Goal: Task Accomplishment & Management: Use online tool/utility

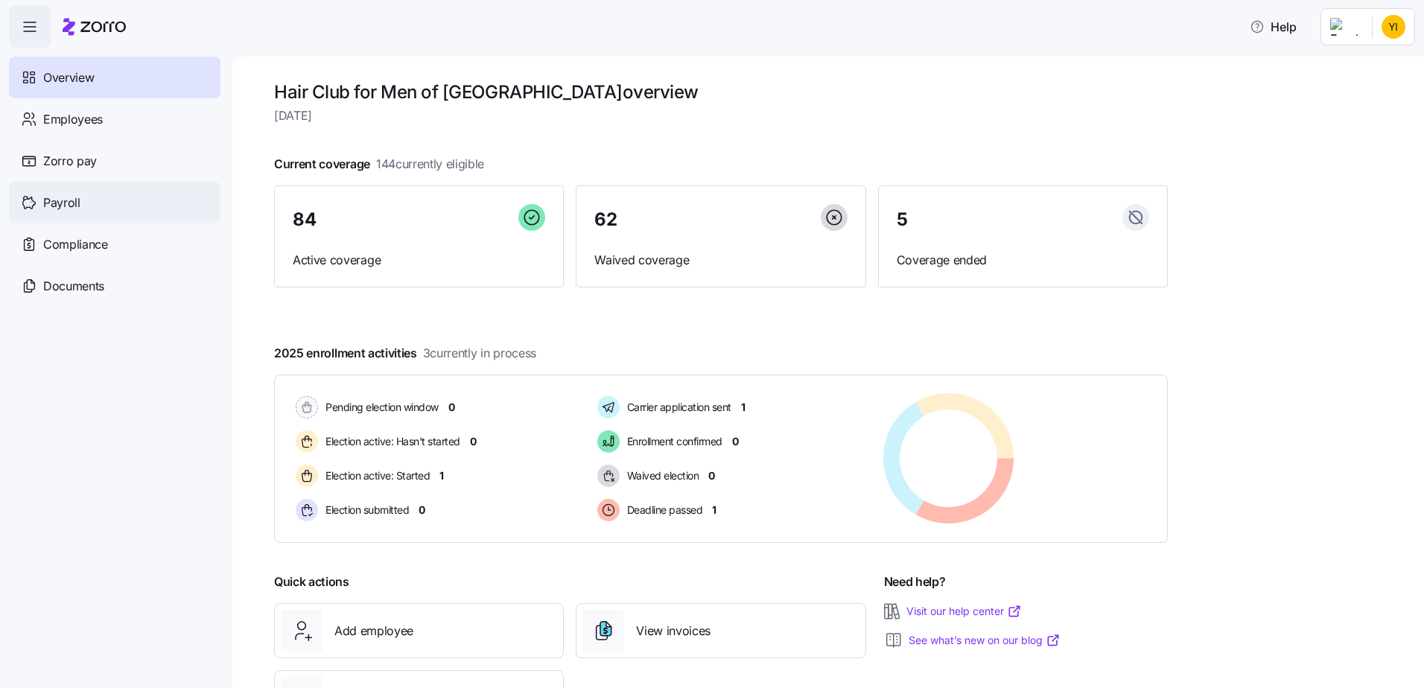
click at [58, 208] on span "Payroll" at bounding box center [61, 203] width 37 height 19
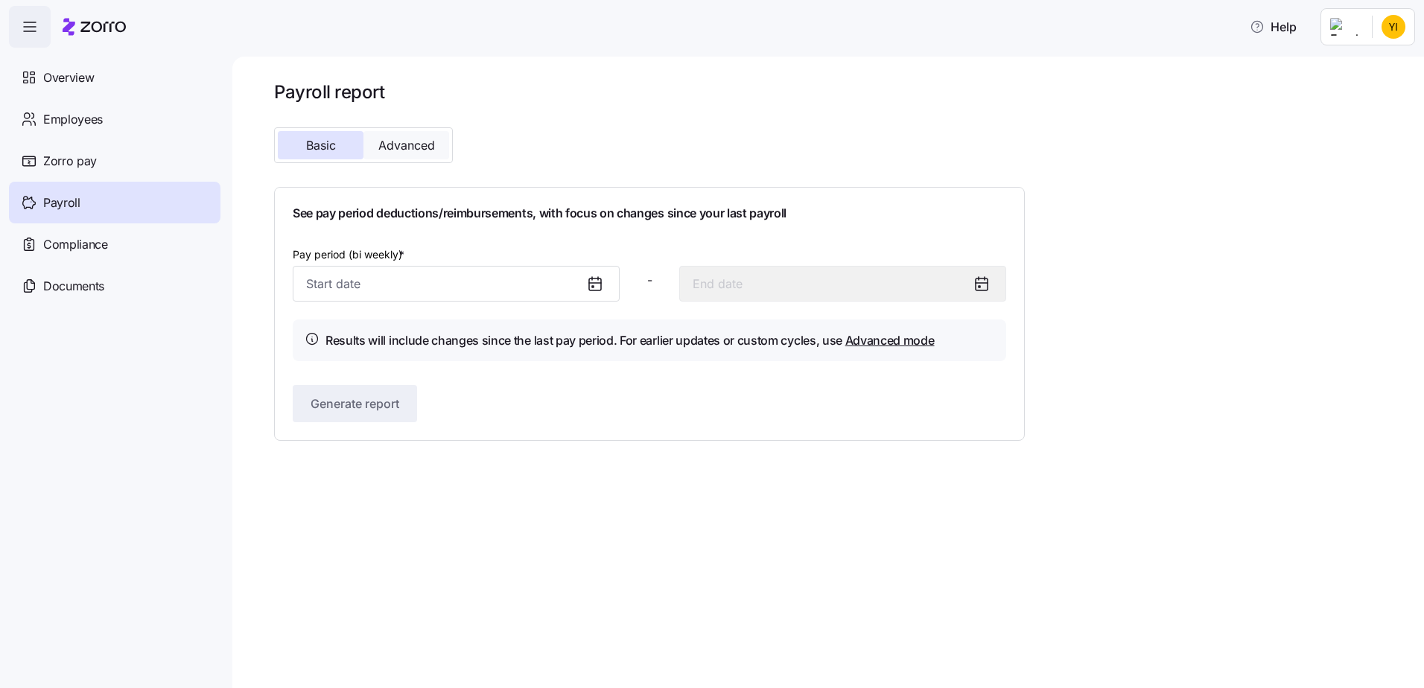
click at [429, 158] on button "Advanced" at bounding box center [406, 145] width 86 height 28
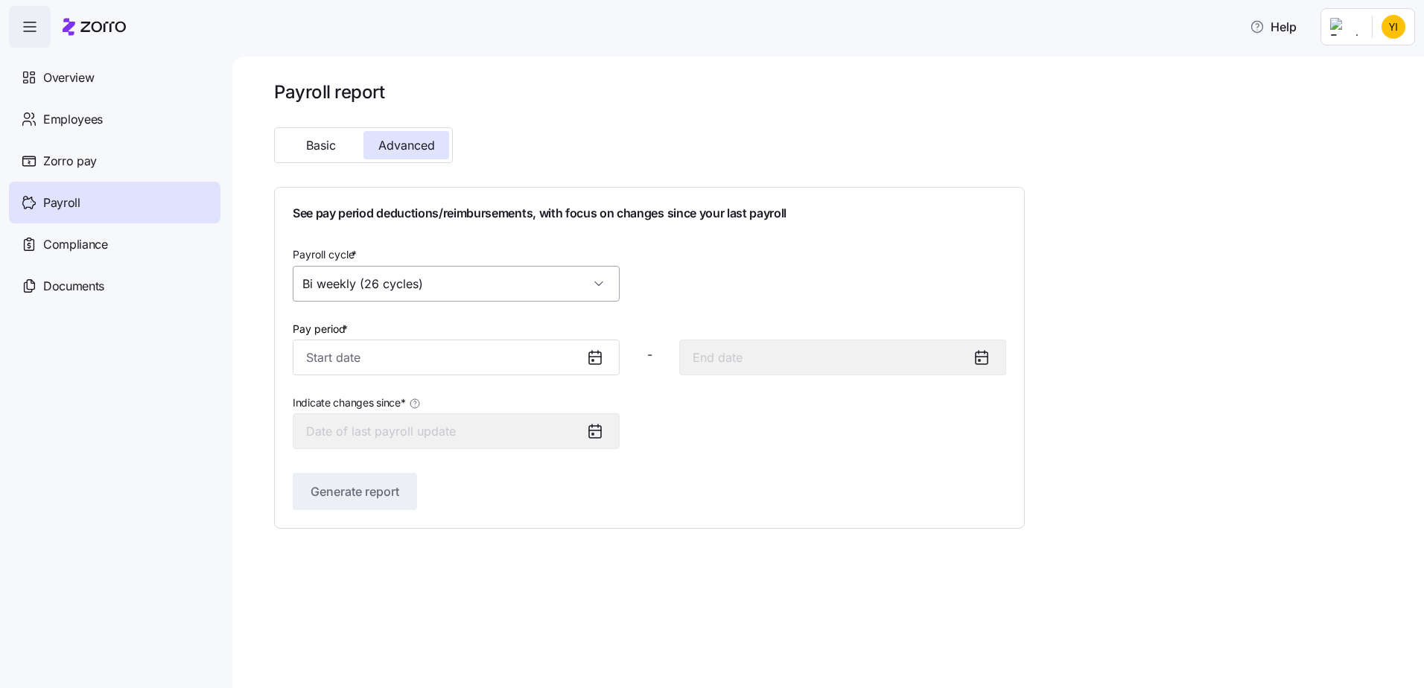
click at [449, 279] on input "Bi weekly (26 cycles)" at bounding box center [456, 284] width 327 height 36
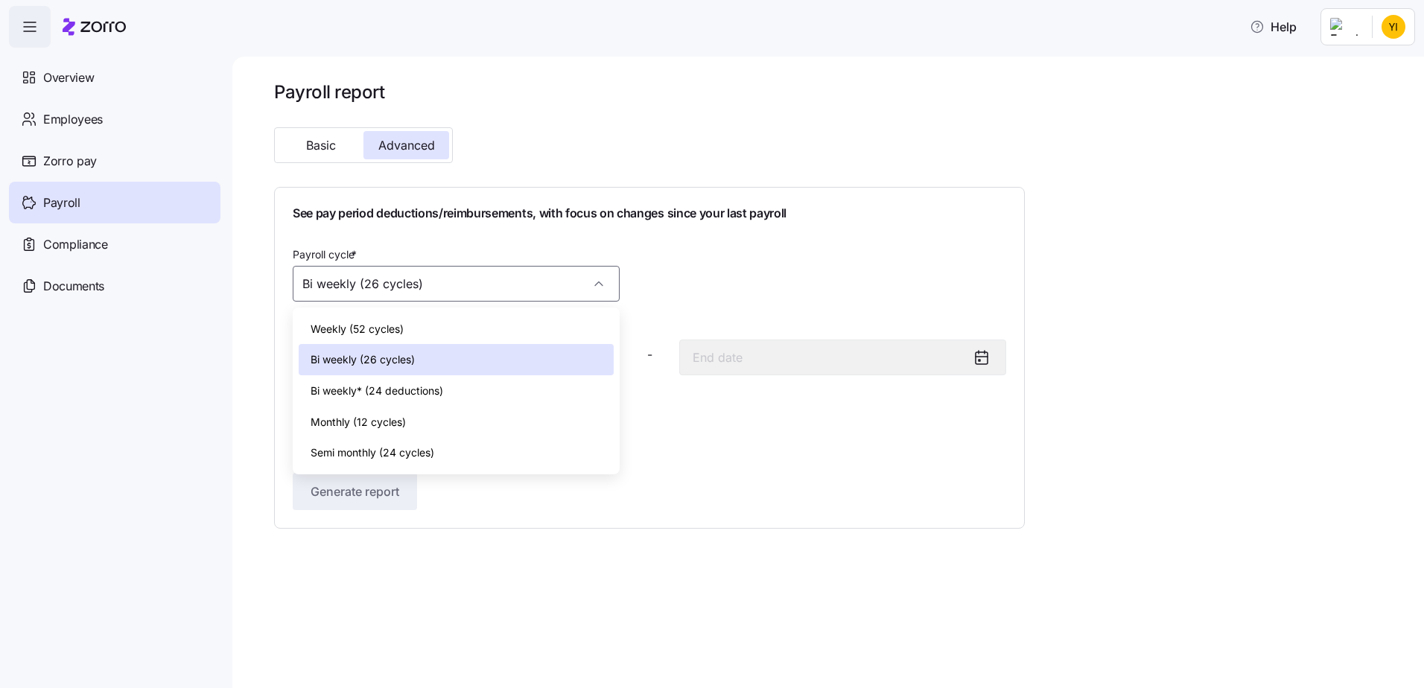
click at [407, 414] on div "Monthly (12 cycles)" at bounding box center [456, 422] width 315 height 31
type input "Monthly (12 cycles)"
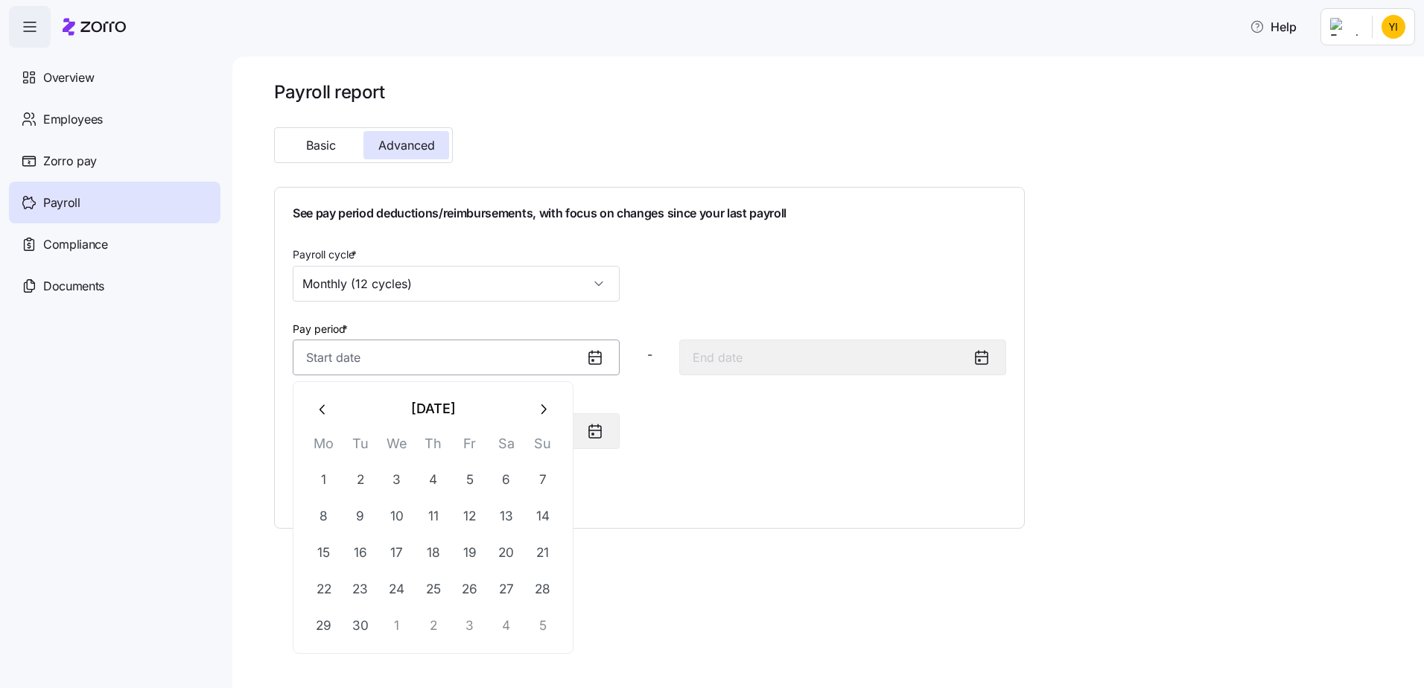
click at [417, 362] on input "Pay period *" at bounding box center [456, 358] width 327 height 36
click at [330, 470] on button "1" at bounding box center [324, 480] width 36 height 36
type input "[DATE]"
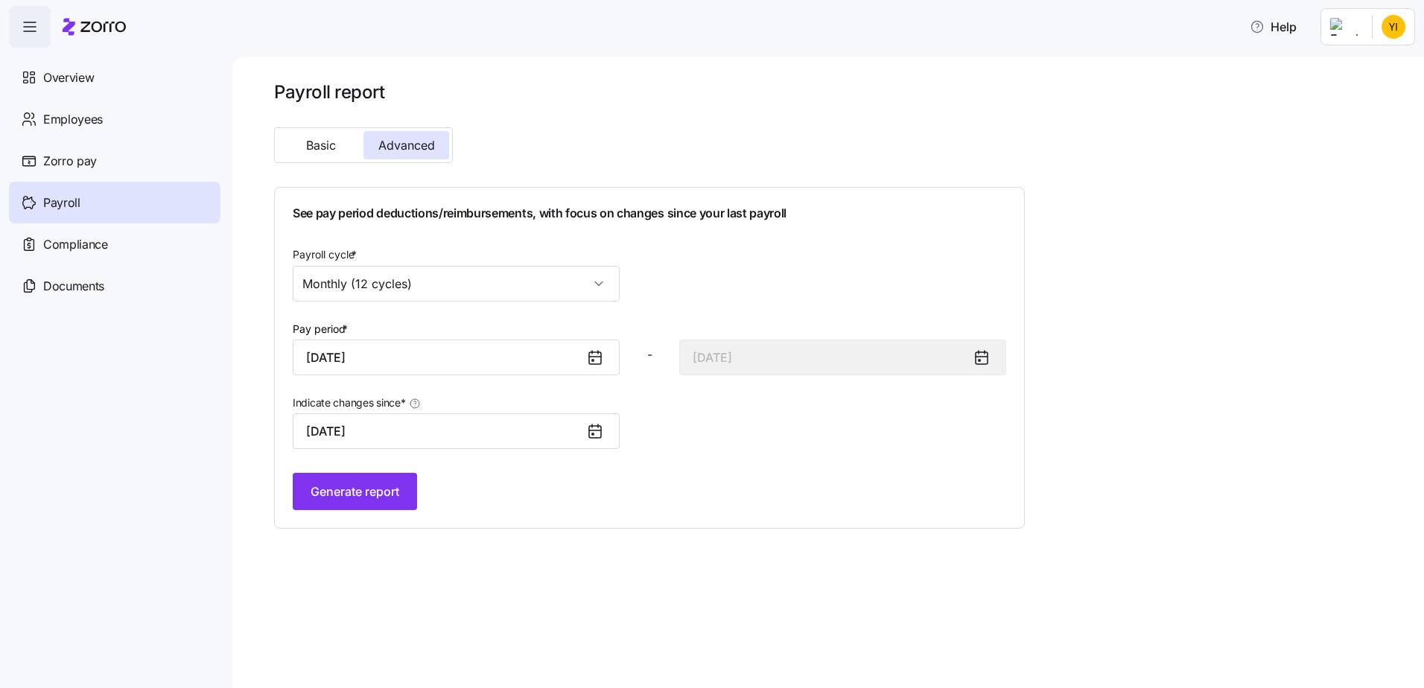
click at [390, 472] on div "See pay period deductions/reimbursements, with focus on changes since your last…" at bounding box center [649, 358] width 713 height 305
click at [384, 493] on span "Generate report" at bounding box center [355, 492] width 89 height 18
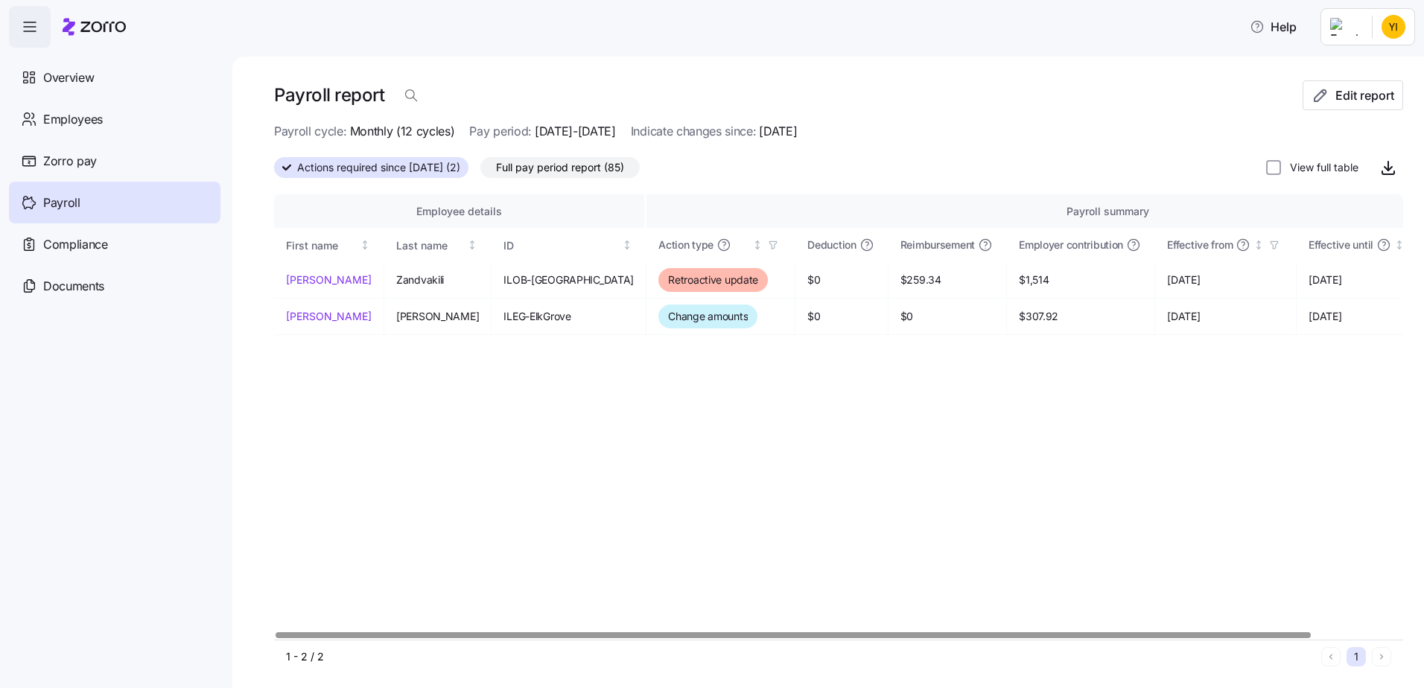
click at [622, 632] on div at bounding box center [793, 634] width 1035 height 5
click at [579, 177] on span "Full pay period report (85)" at bounding box center [560, 167] width 128 height 19
click at [480, 171] on input "Full pay period report (85)" at bounding box center [480, 171] width 0 height 0
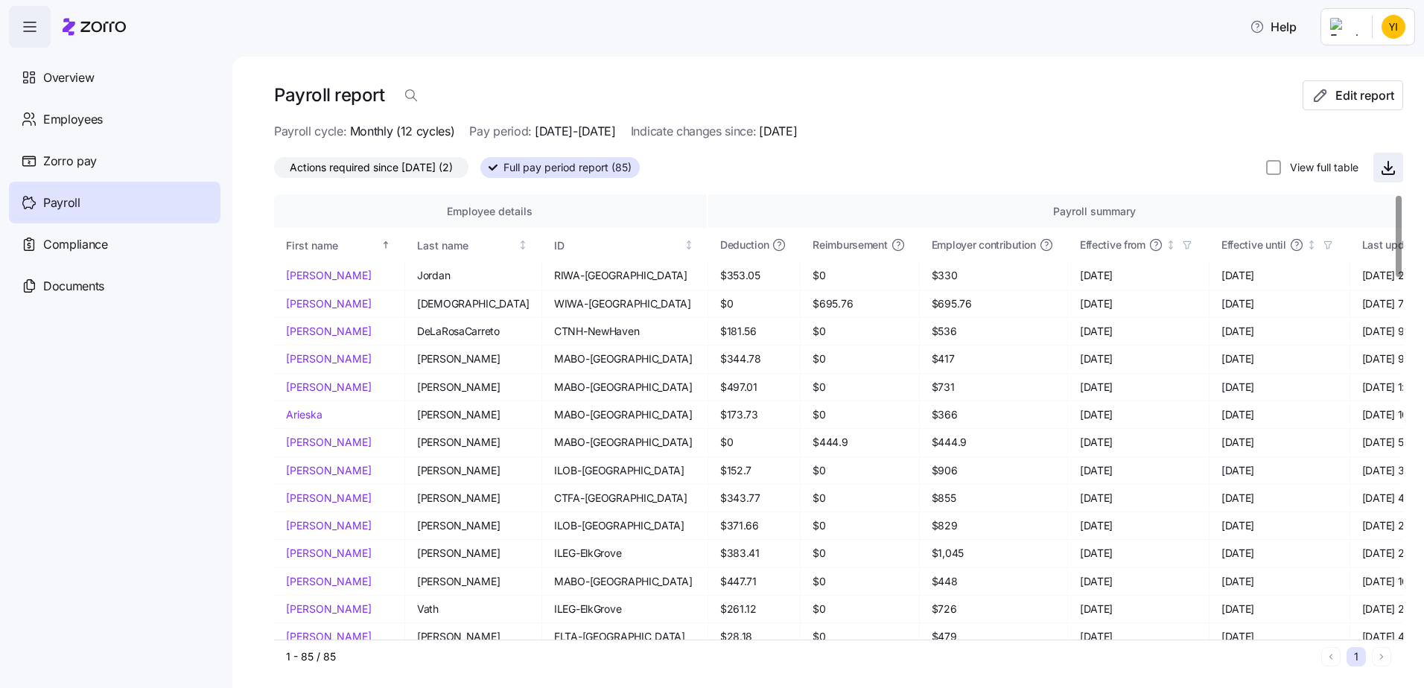
click at [1388, 167] on icon "button" at bounding box center [1388, 166] width 0 height 9
drag, startPoint x: 952, startPoint y: 47, endPoint x: 967, endPoint y: 42, distance: 15.6
click at [955, 45] on div "Help" at bounding box center [712, 27] width 1406 height 42
click at [1395, 34] on html "Help Overview Employees Zorro pay Payroll Compliance Documents Payroll report E…" at bounding box center [712, 339] width 1424 height 679
click at [1355, 150] on div "Log out" at bounding box center [1334, 151] width 58 height 16
